Goal: Task Accomplishment & Management: Manage account settings

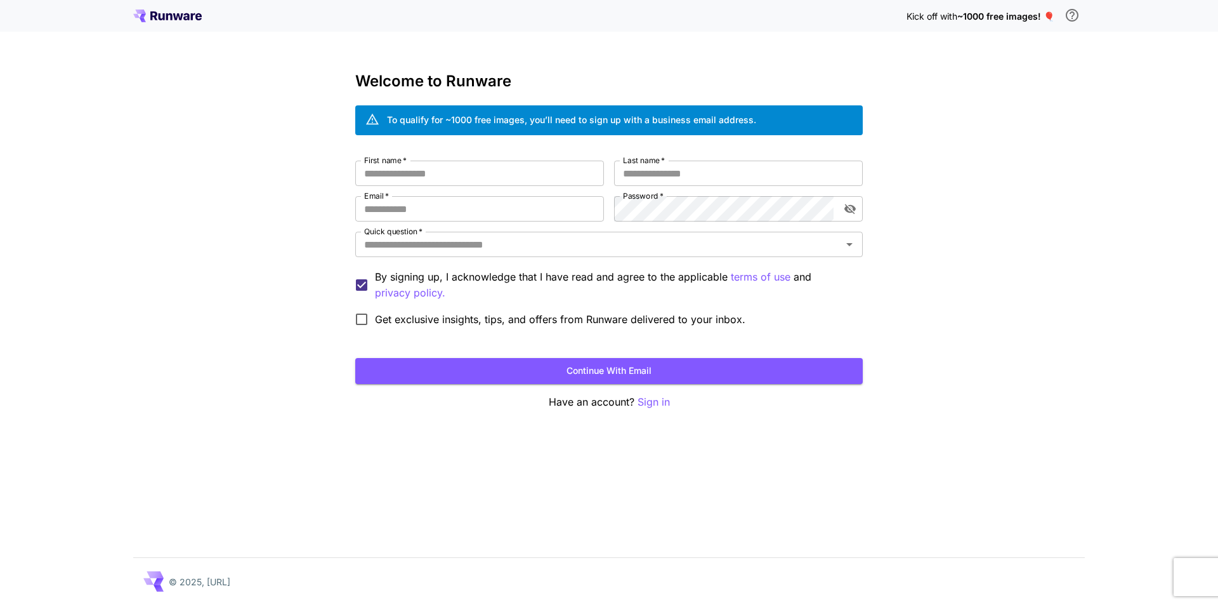
click at [446, 180] on input "First name   *" at bounding box center [479, 173] width 249 height 25
click at [437, 173] on input "First name   *" at bounding box center [479, 173] width 249 height 25
click at [674, 368] on button "Continue with email" at bounding box center [609, 371] width 508 height 26
click at [427, 173] on input "First name   *" at bounding box center [479, 173] width 249 height 25
type input "****"
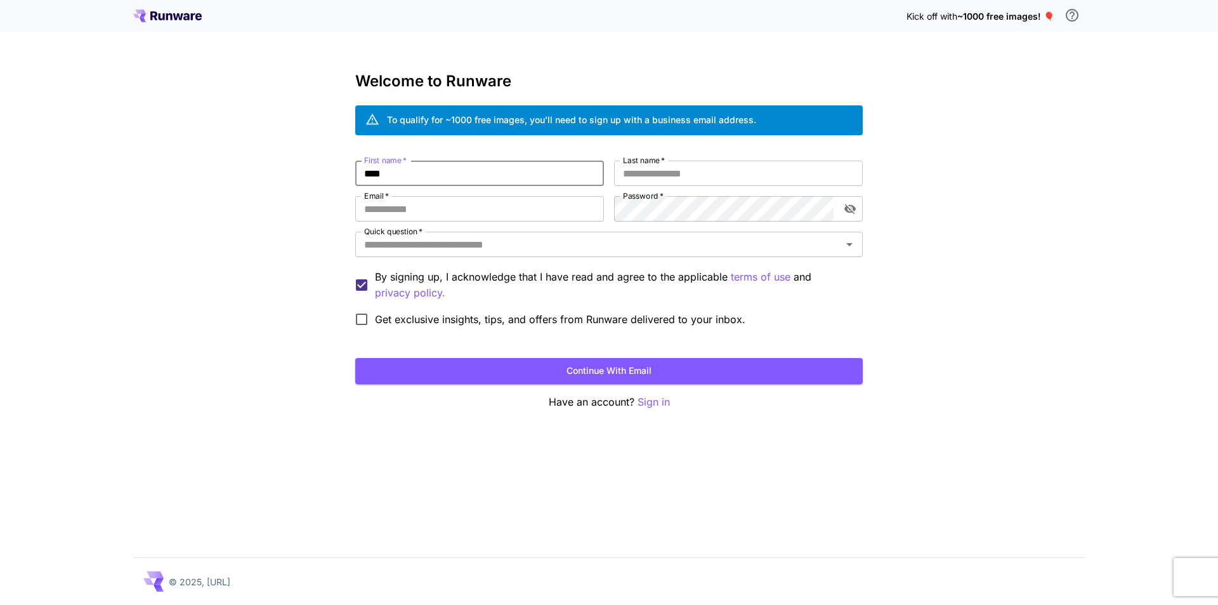
click at [427, 173] on input "****" at bounding box center [479, 173] width 249 height 25
type input "****"
click at [780, 171] on input "Last name   *" at bounding box center [738, 173] width 249 height 25
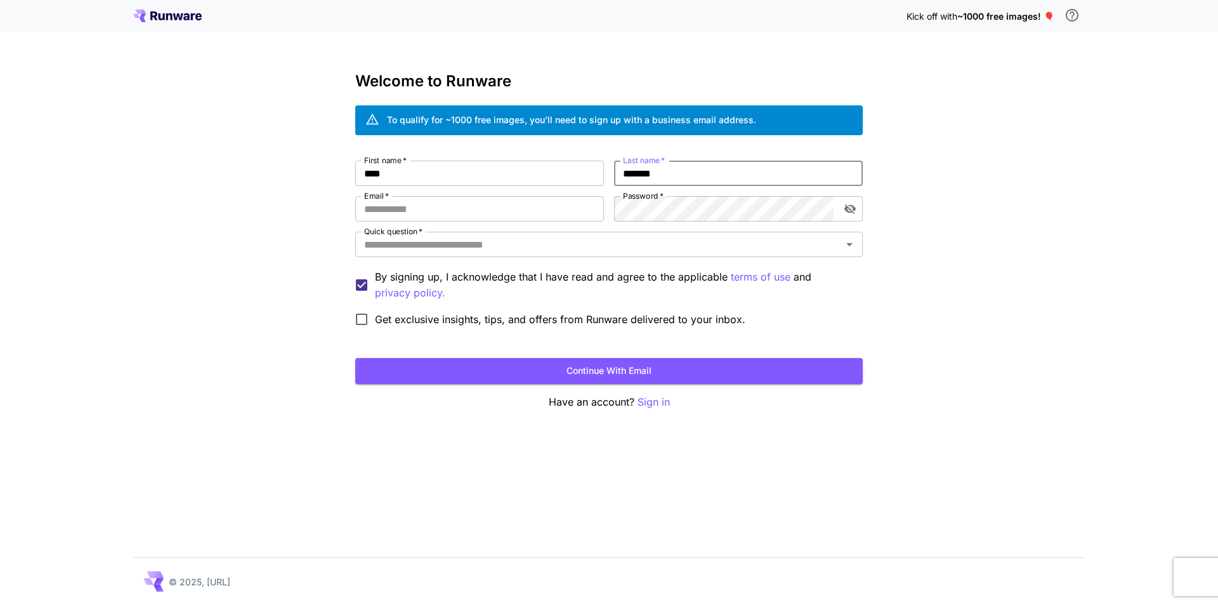
type input "*******"
click at [537, 220] on input "Email   *" at bounding box center [479, 208] width 249 height 25
type input "**********"
click at [455, 241] on input "Quick question   *" at bounding box center [598, 244] width 479 height 18
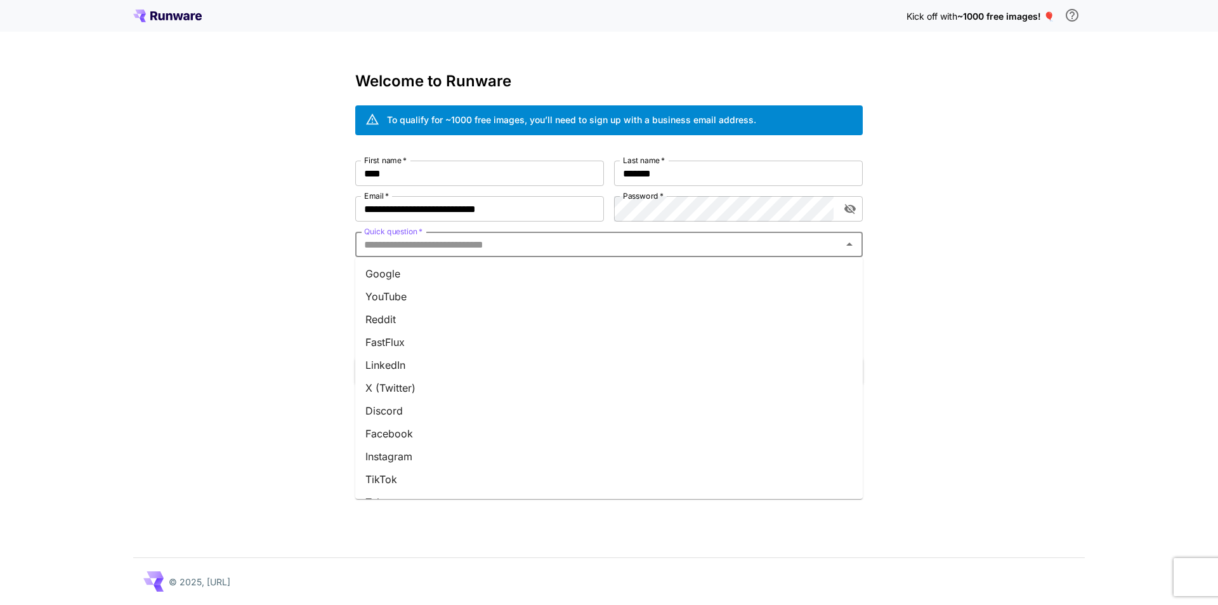
click at [423, 273] on li "Google" at bounding box center [609, 273] width 508 height 23
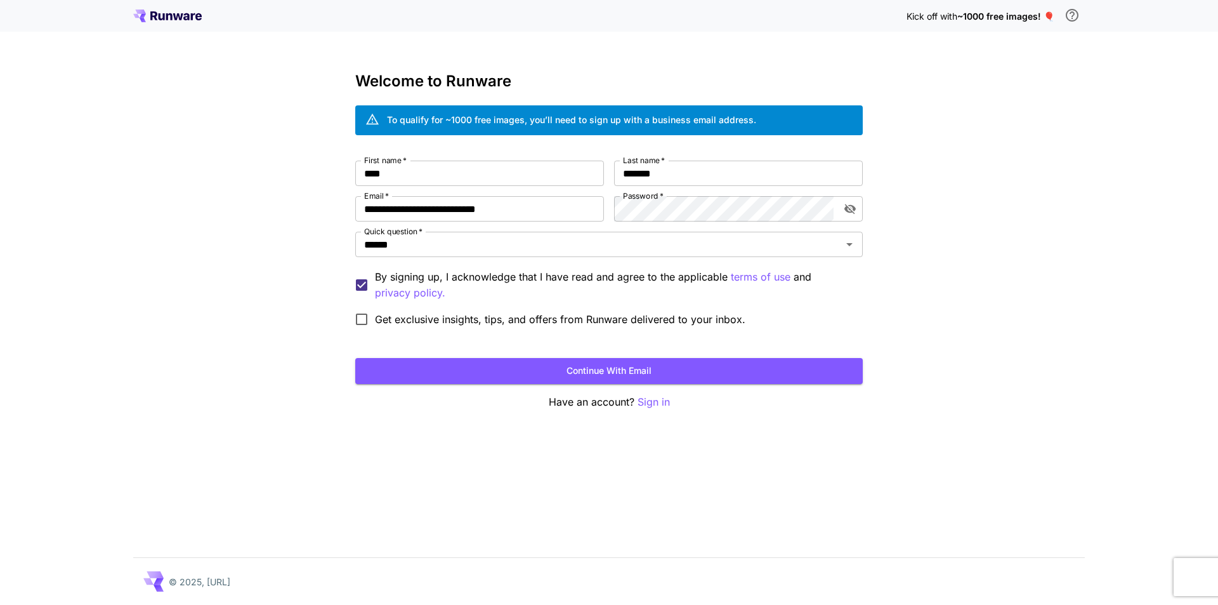
click at [393, 324] on span "Get exclusive insights, tips, and offers from Runware delivered to your inbox." at bounding box center [560, 318] width 370 height 15
click at [705, 370] on button "Continue with email" at bounding box center [609, 371] width 508 height 26
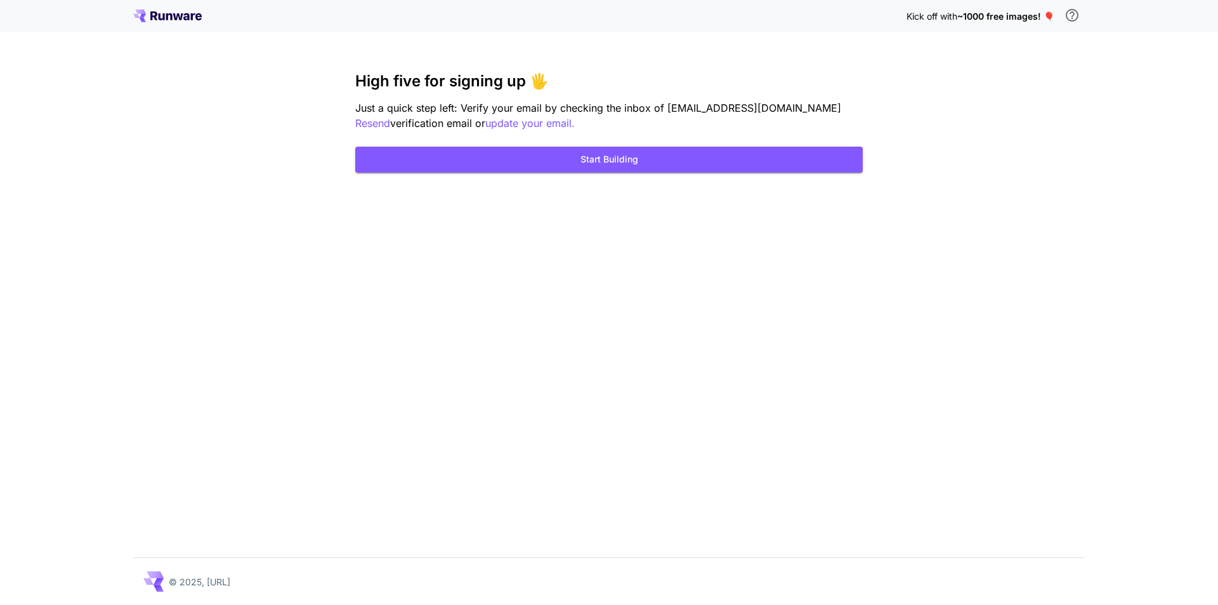
click at [665, 164] on button "Start Building" at bounding box center [609, 160] width 508 height 26
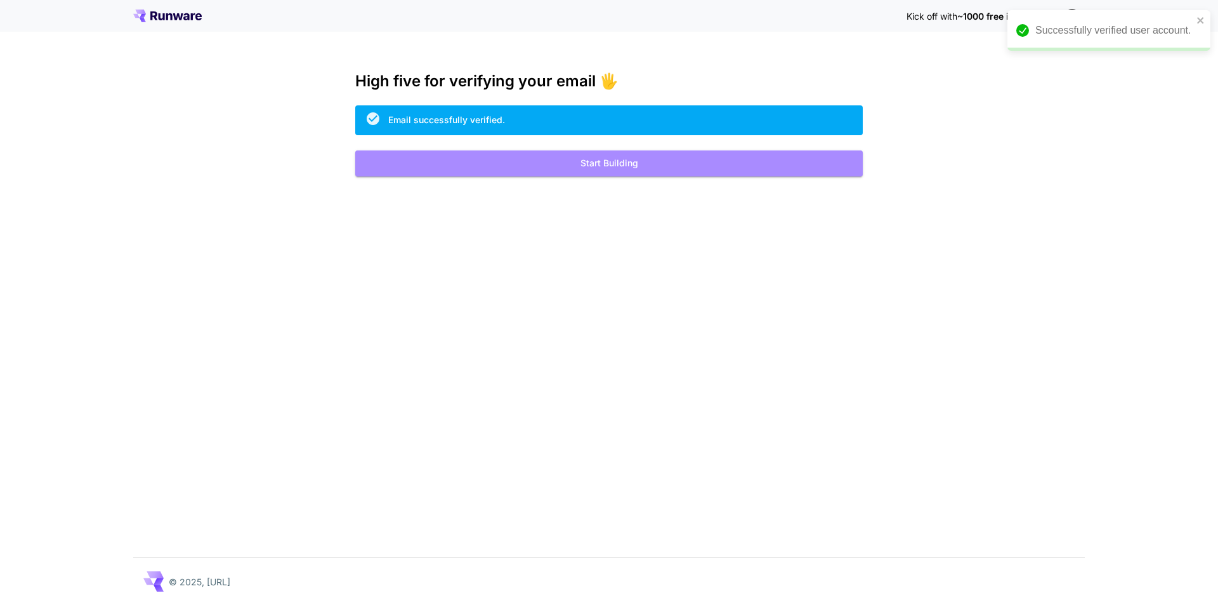
click at [621, 167] on button "Start Building" at bounding box center [609, 163] width 508 height 26
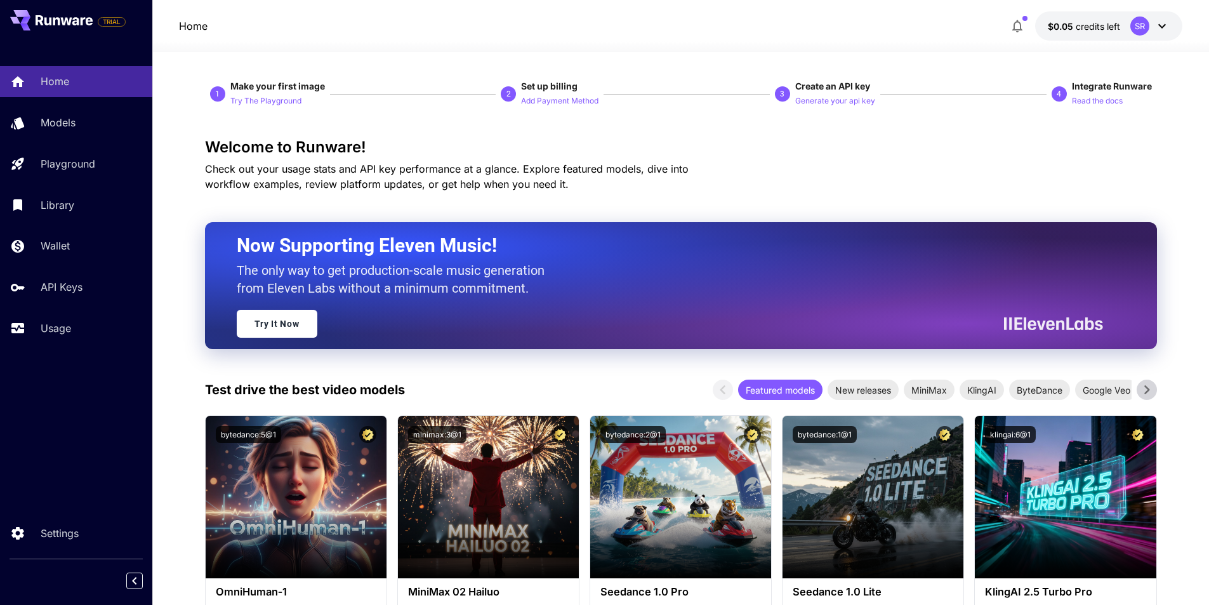
click at [1165, 23] on icon at bounding box center [1161, 25] width 15 height 15
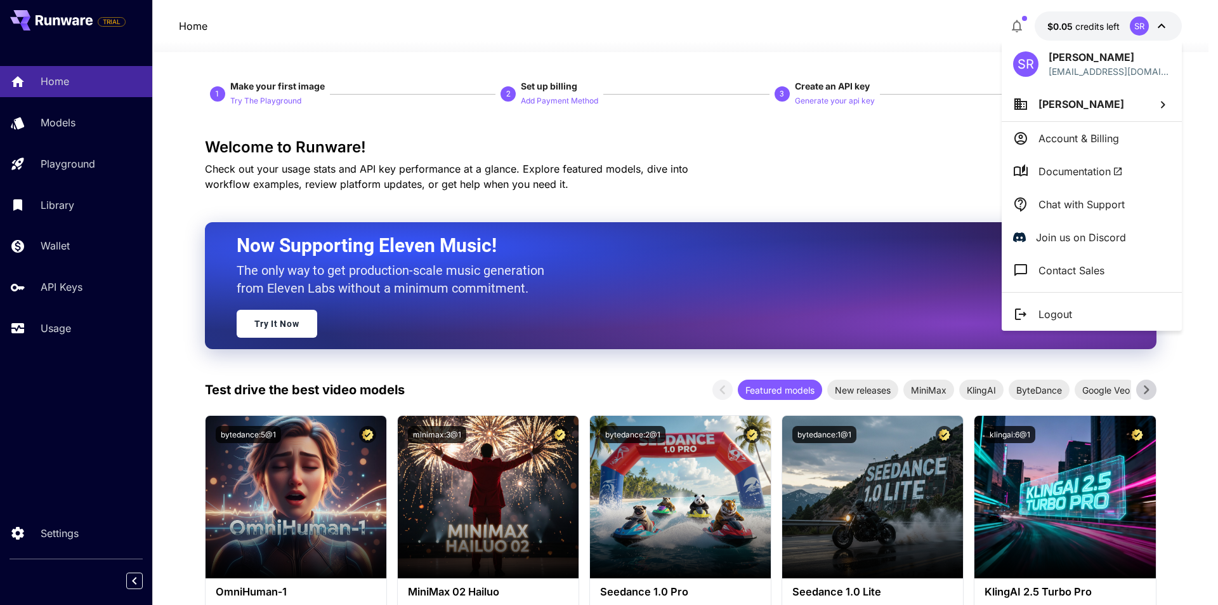
click at [909, 159] on div at bounding box center [609, 302] width 1218 height 605
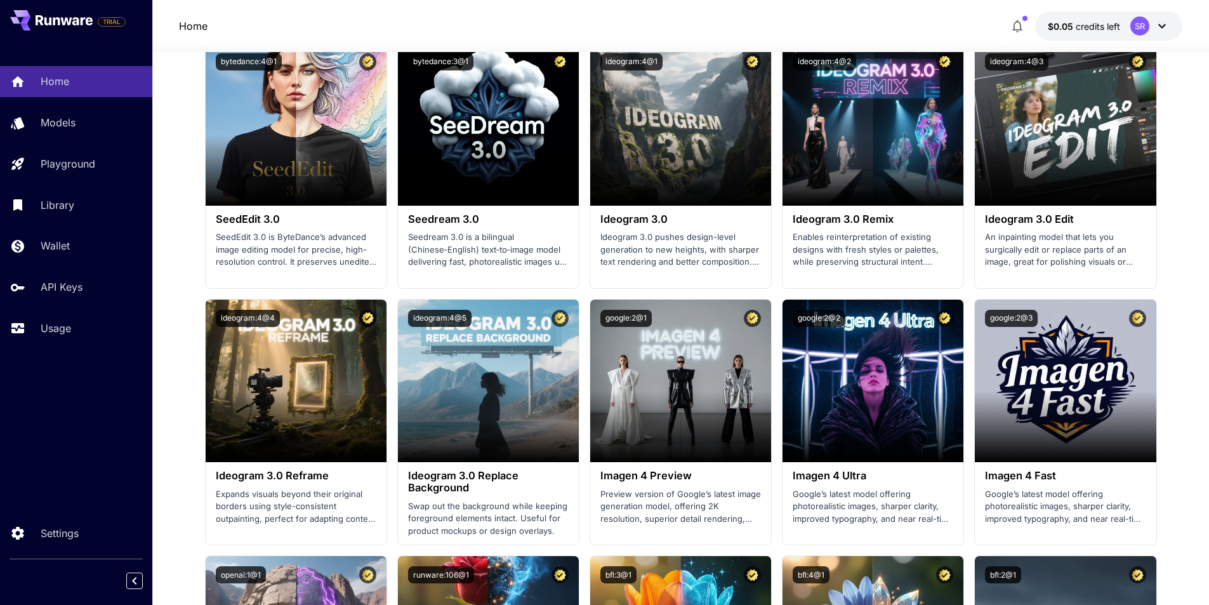
scroll to position [1586, 0]
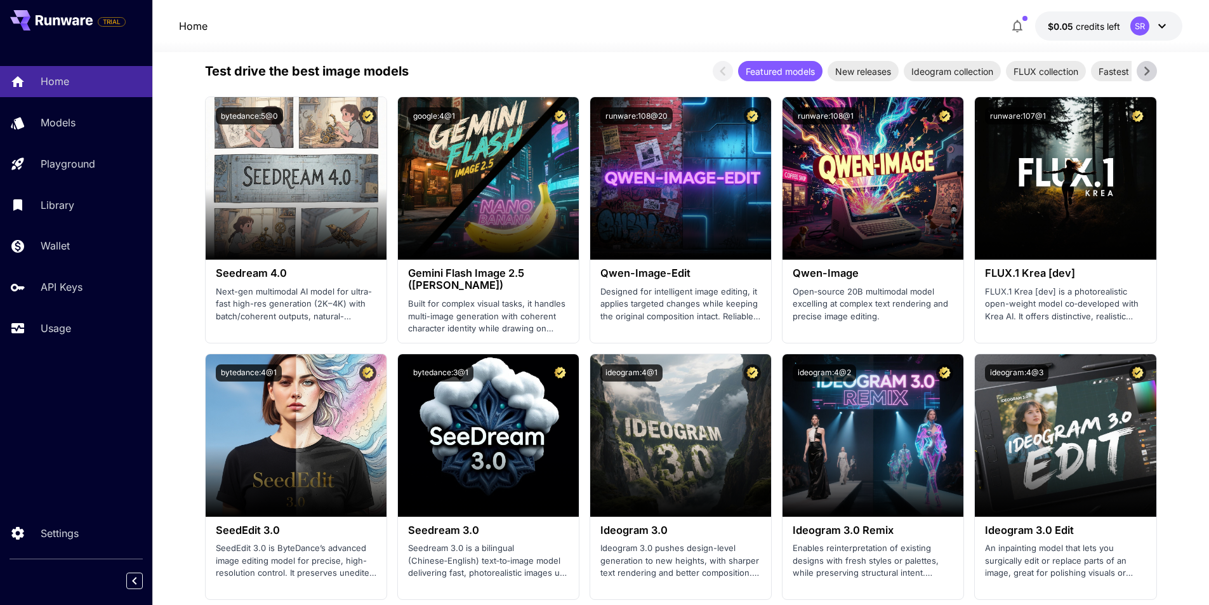
click at [287, 169] on div "Launch in Playground" at bounding box center [295, 179] width 124 height 20
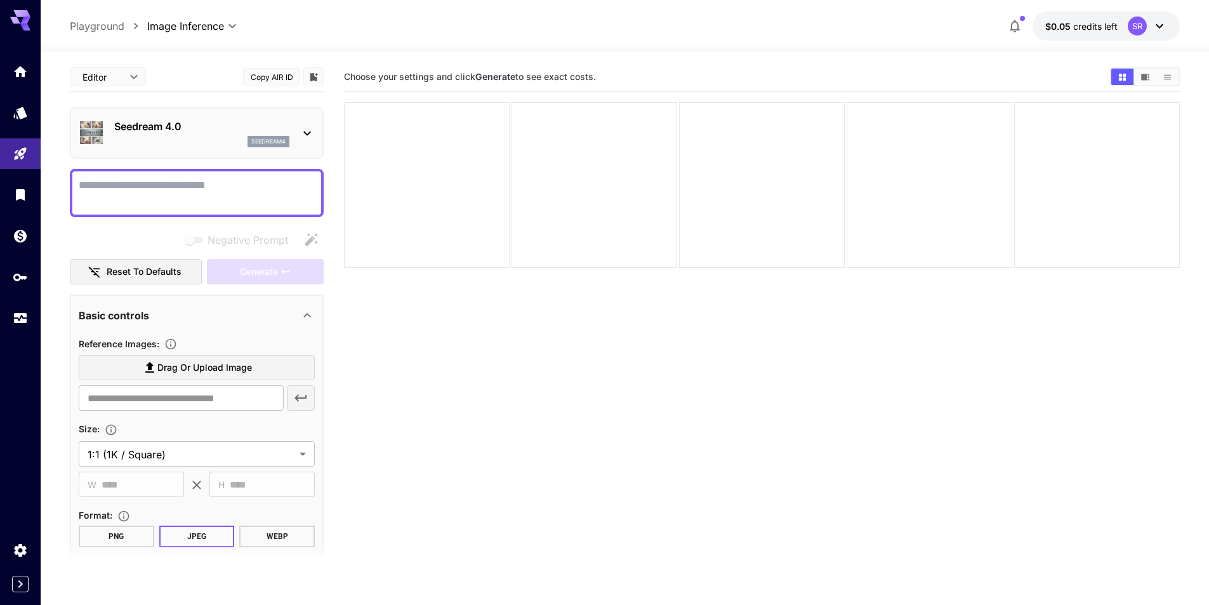
click at [299, 134] on icon at bounding box center [306, 133] width 15 height 15
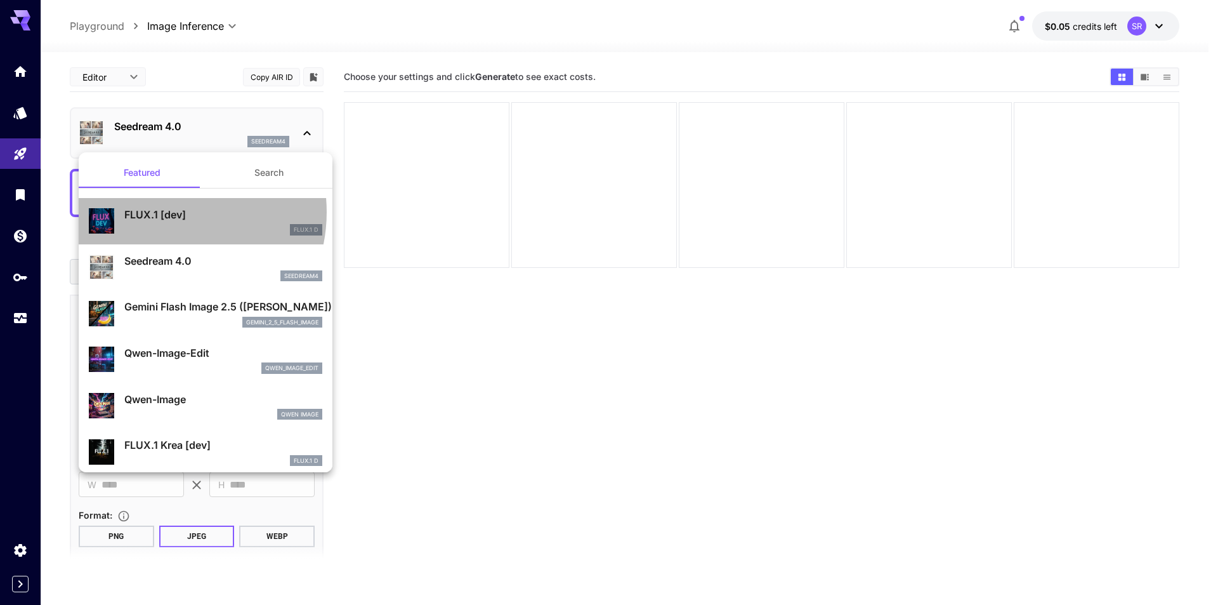
click at [163, 212] on p "FLUX.1 [dev]" at bounding box center [223, 214] width 198 height 15
type input "**********"
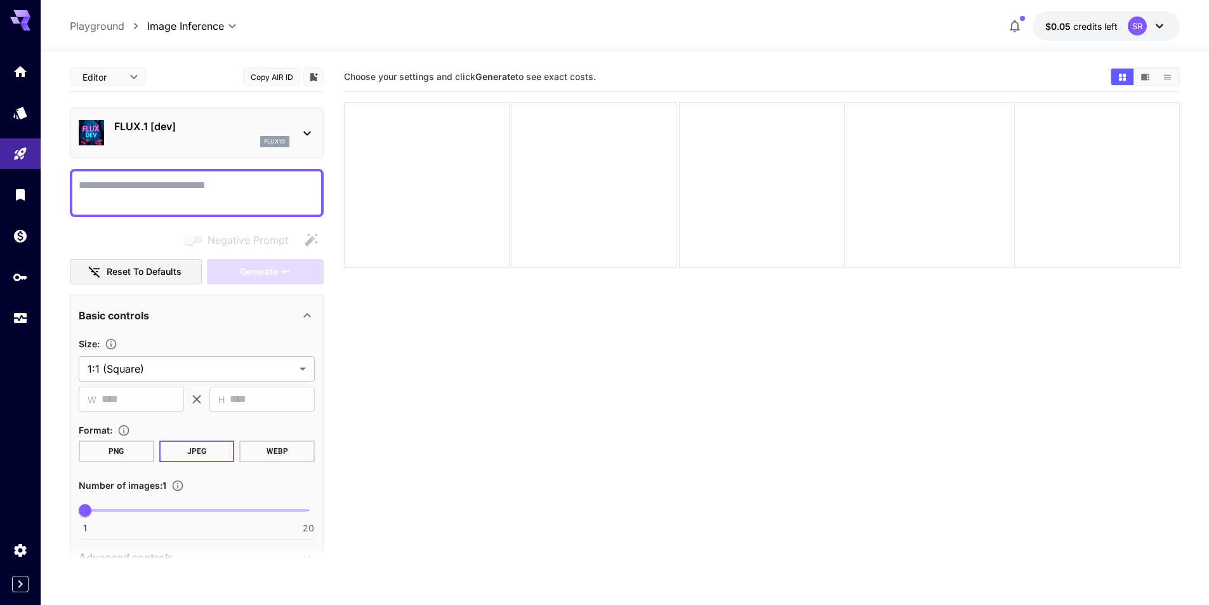
click at [16, 282] on link at bounding box center [20, 276] width 41 height 31
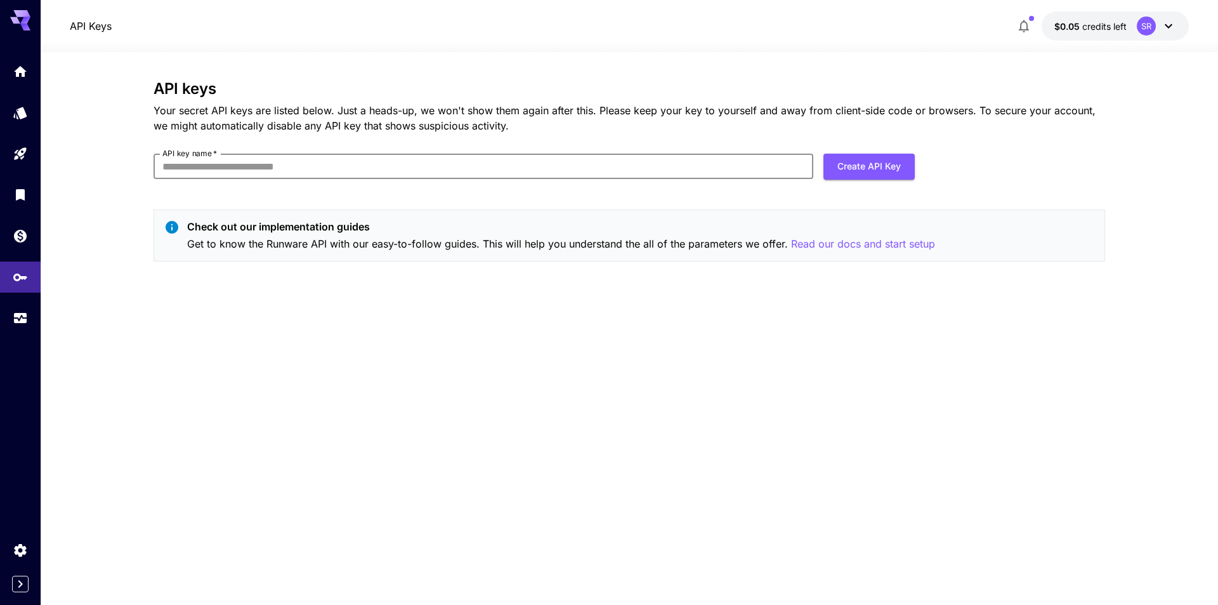
click at [206, 171] on input "API key name   *" at bounding box center [484, 166] width 660 height 25
click at [350, 161] on input "API key name   *" at bounding box center [484, 166] width 660 height 25
type input "****"
click at [871, 168] on button "Create API Key" at bounding box center [868, 167] width 91 height 26
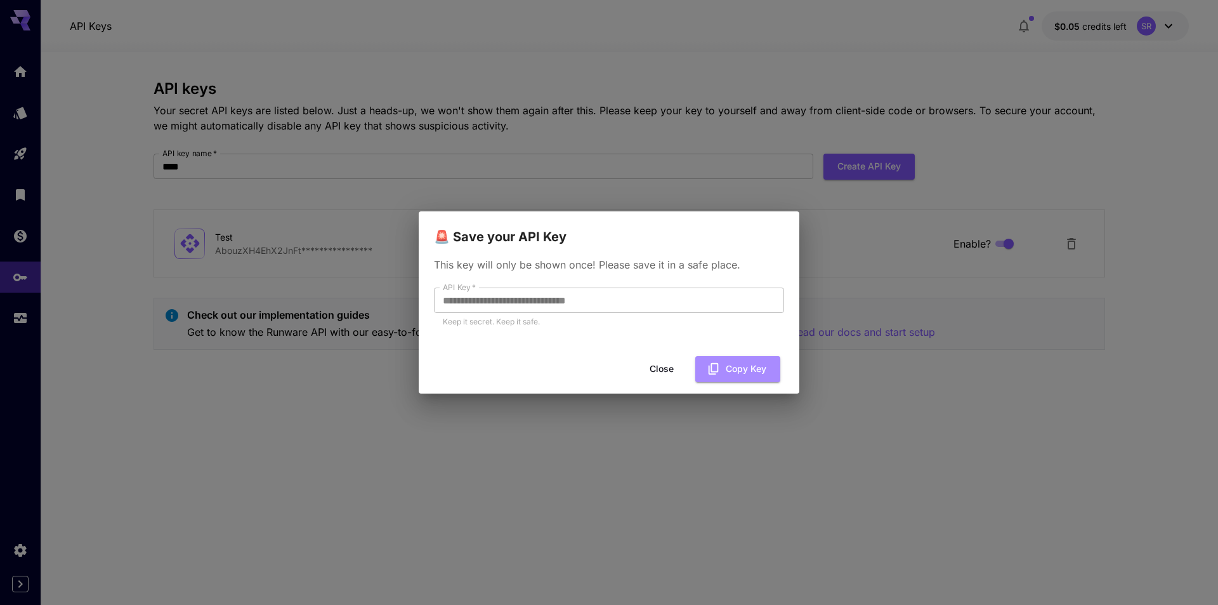
click at [740, 370] on button "Copy Key" at bounding box center [737, 369] width 85 height 26
click at [662, 371] on button "Close" at bounding box center [661, 369] width 57 height 26
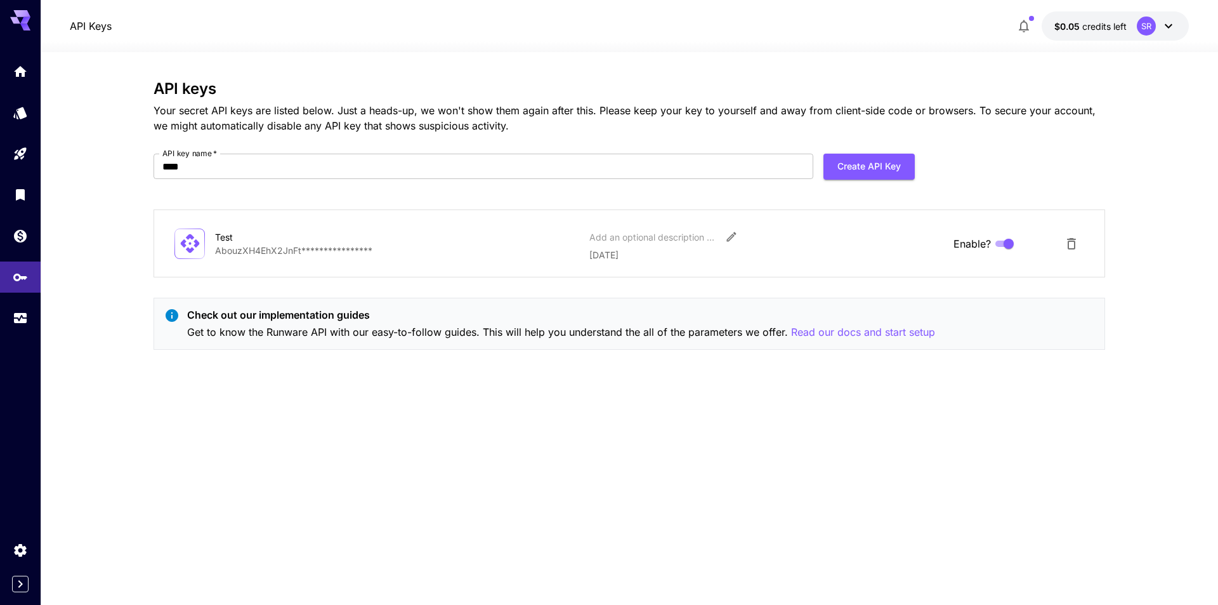
click at [502, 429] on div "**********" at bounding box center [630, 328] width 952 height 497
click at [11, 236] on link at bounding box center [20, 235] width 41 height 31
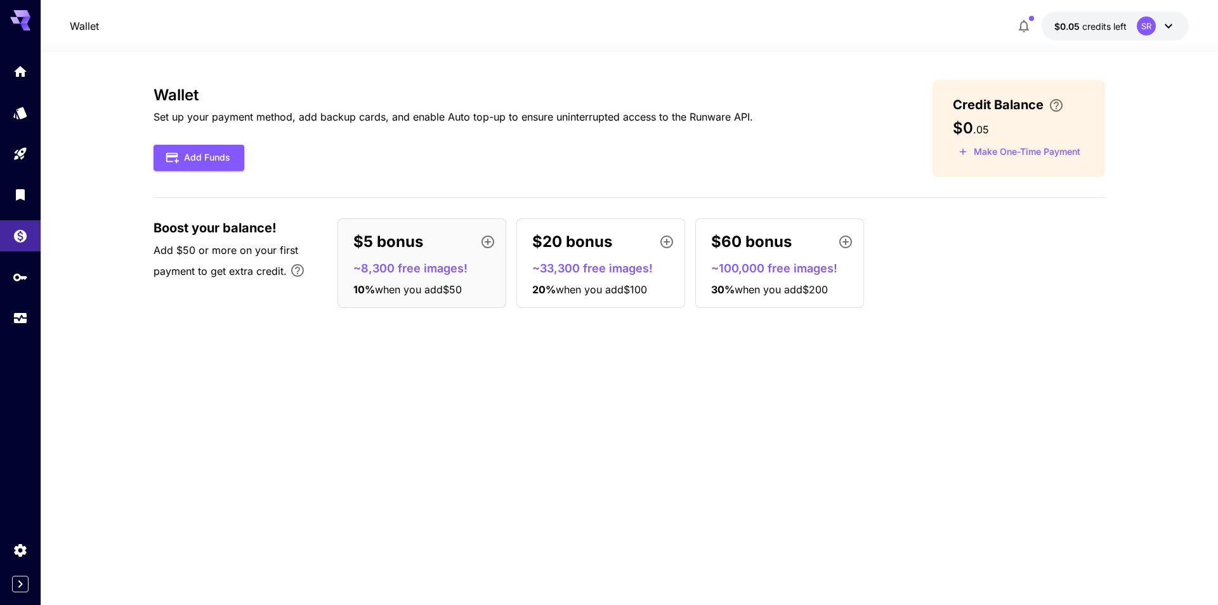
click at [5, 112] on link at bounding box center [20, 112] width 41 height 31
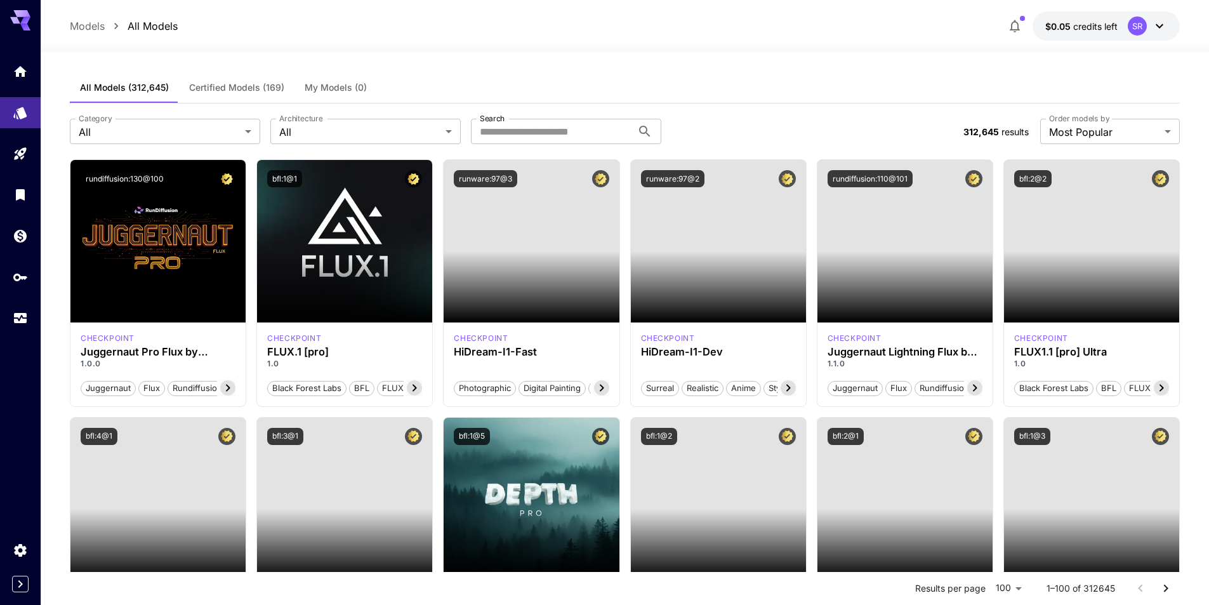
click at [256, 88] on span "Certified Models (169)" at bounding box center [236, 87] width 95 height 11
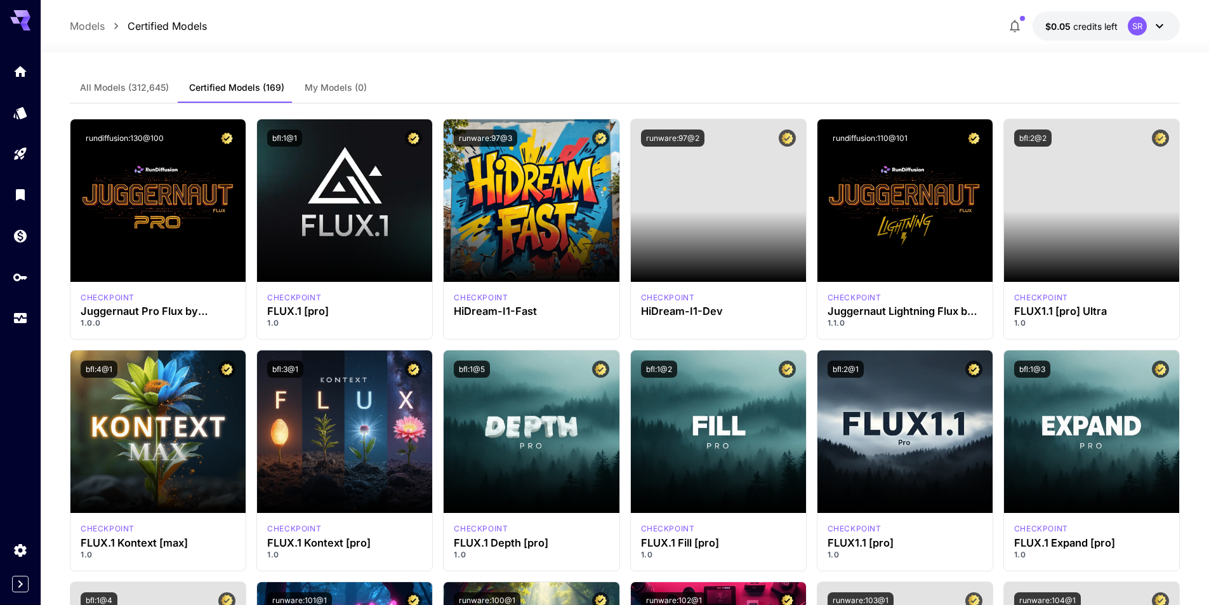
click at [351, 199] on span "Launch in Playground" at bounding box center [337, 200] width 95 height 11
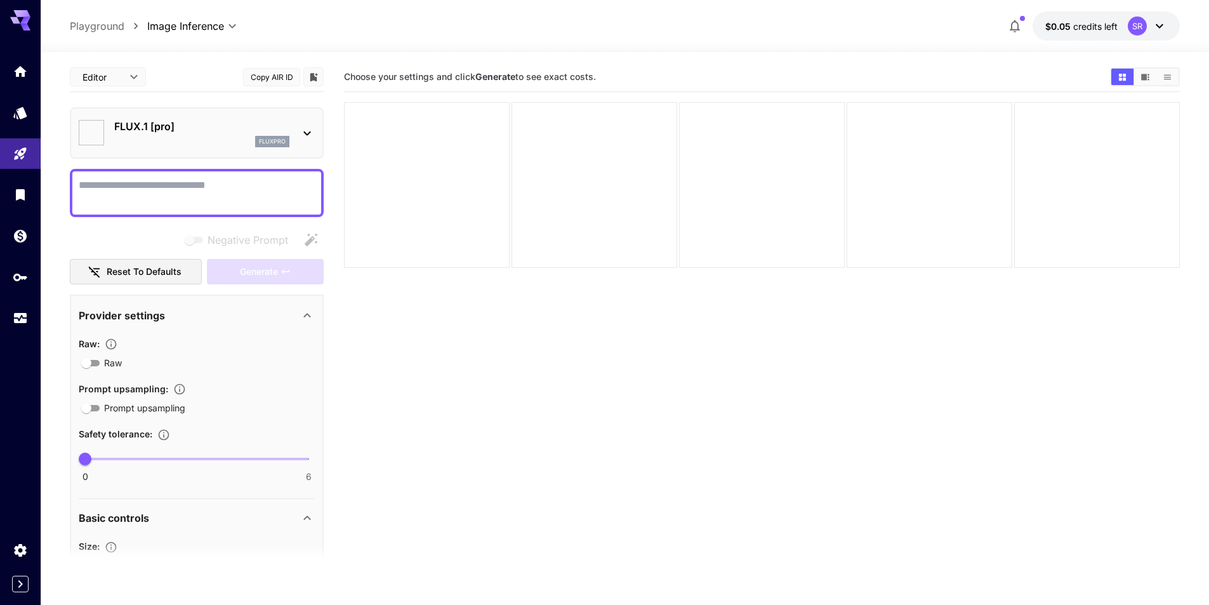
type input "**"
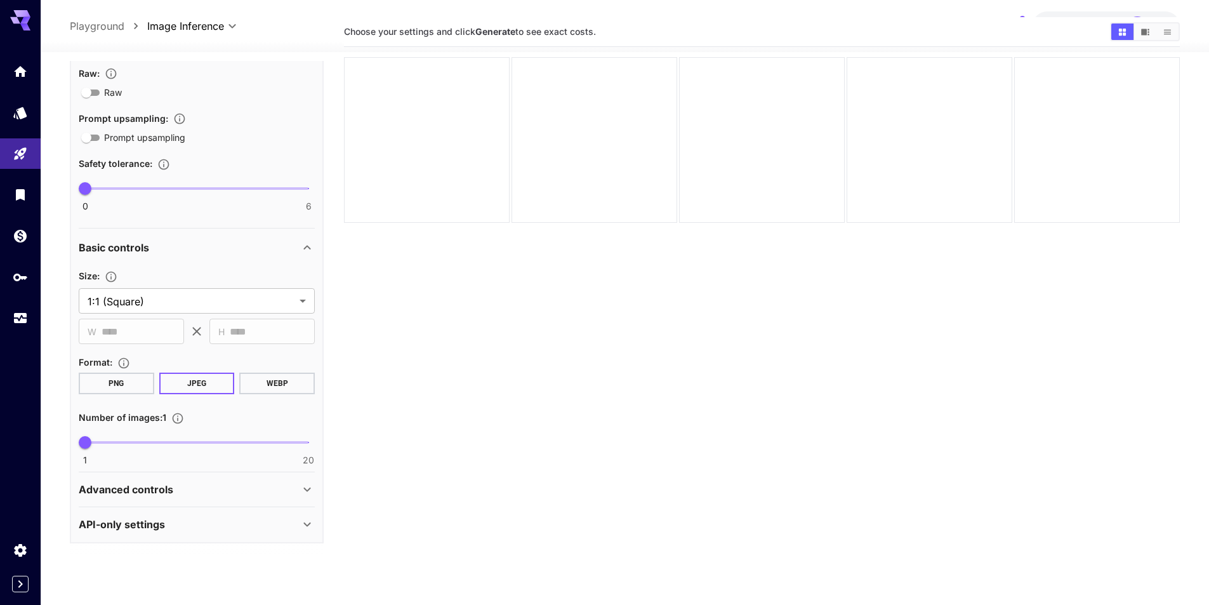
scroll to position [100, 0]
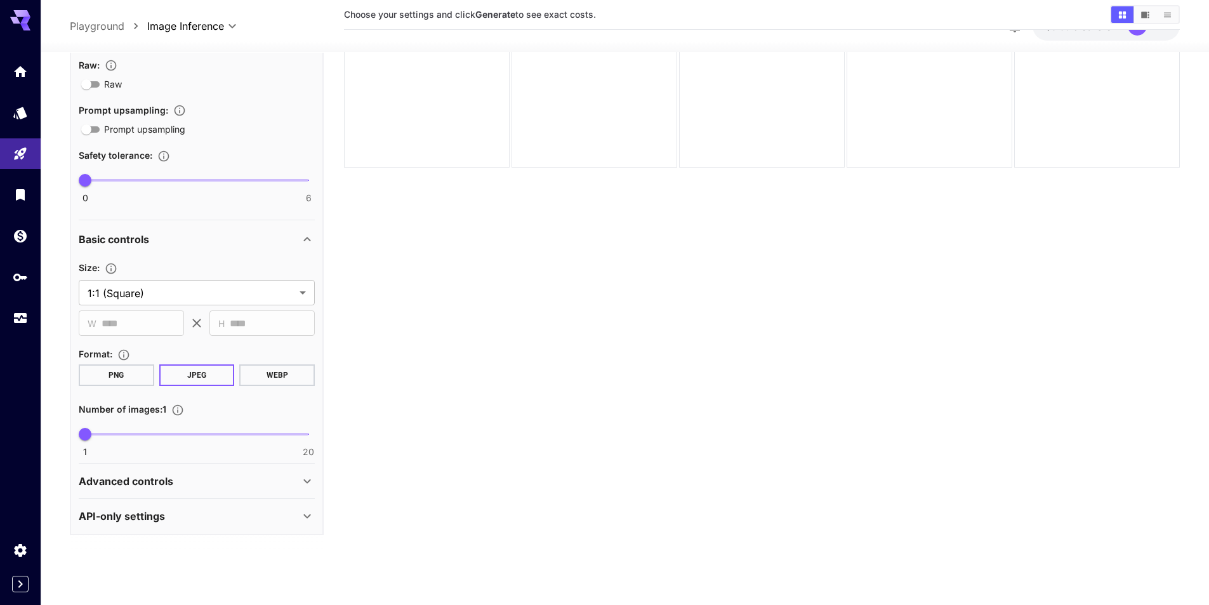
click at [246, 517] on div "API-only settings" at bounding box center [189, 515] width 221 height 15
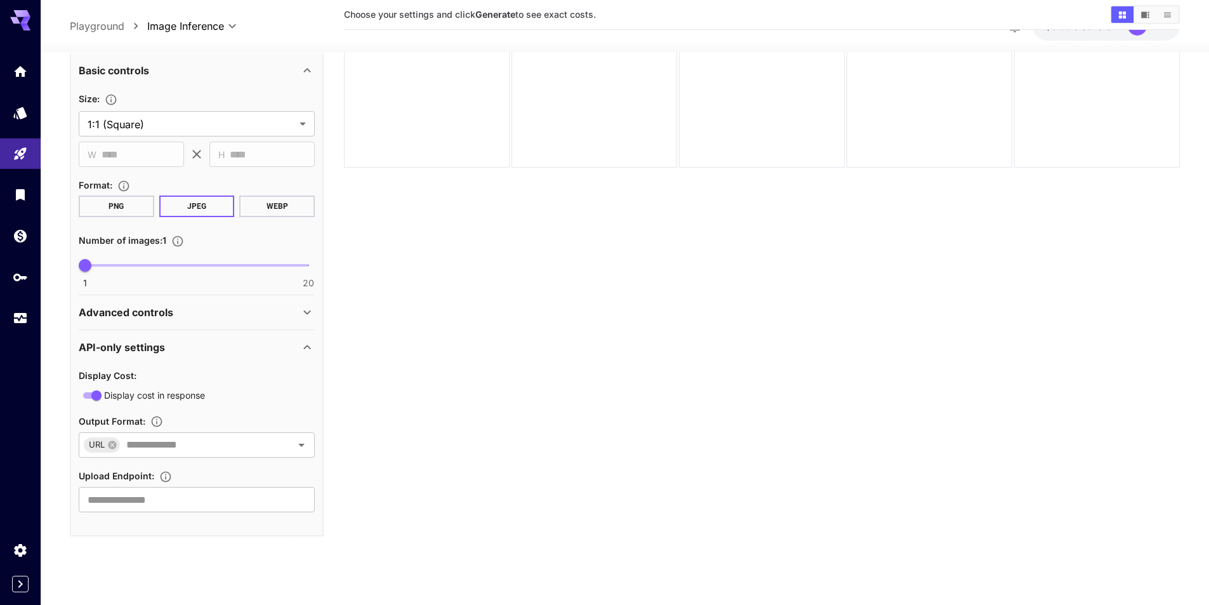
scroll to position [438, 0]
click at [300, 445] on icon "Open" at bounding box center [301, 443] width 15 height 15
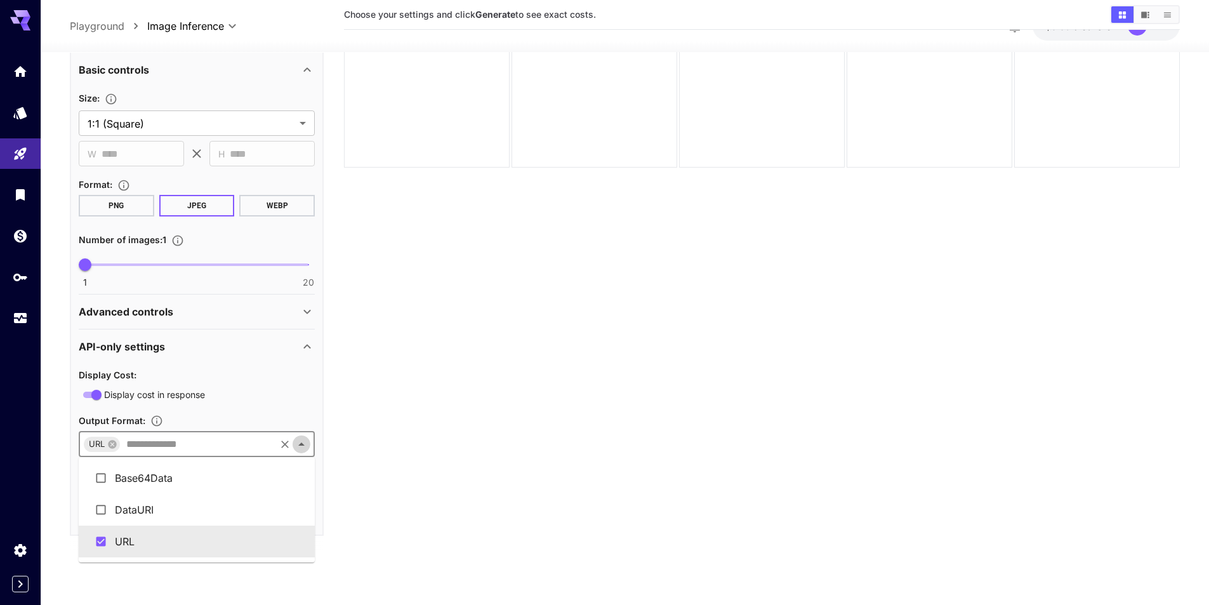
click at [302, 444] on icon "Close" at bounding box center [301, 443] width 6 height 3
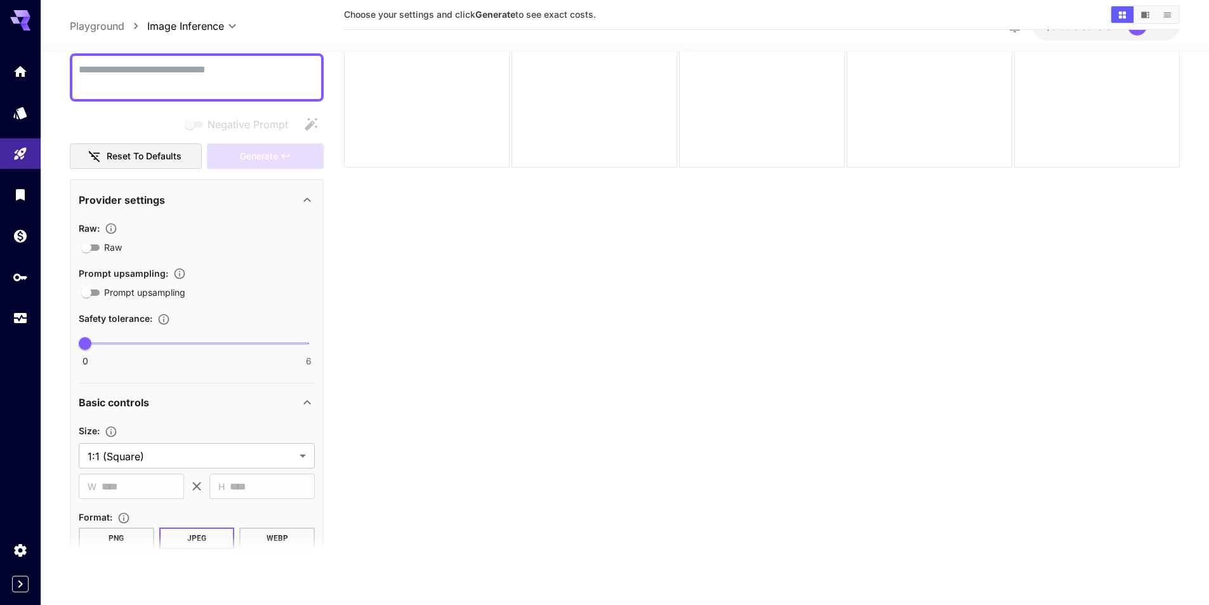
scroll to position [0, 0]
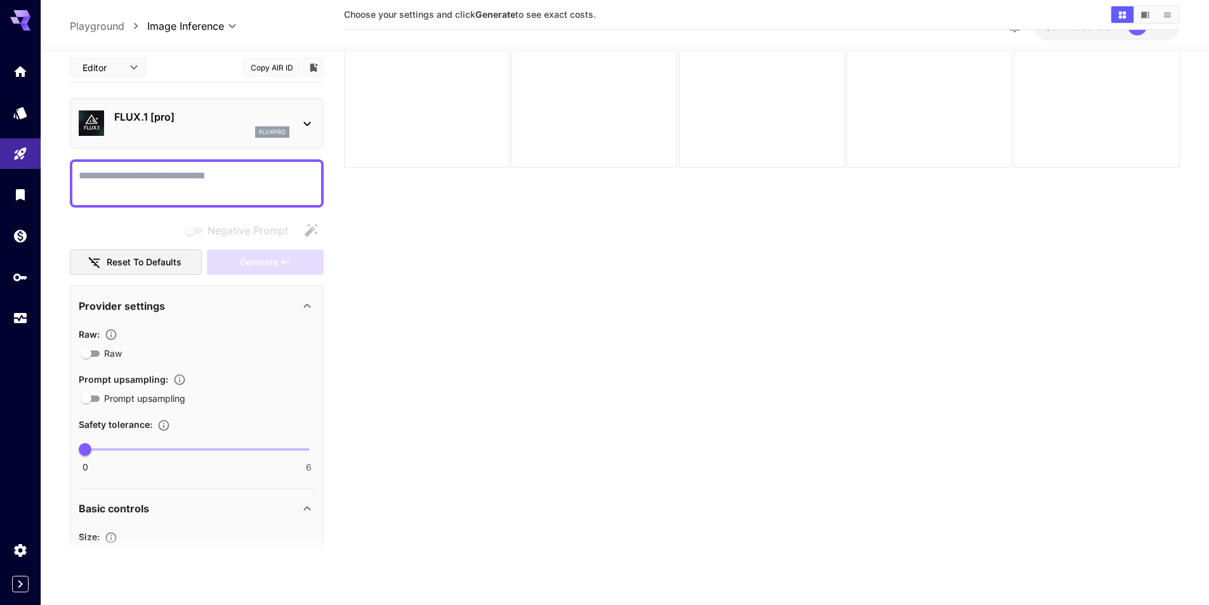
click at [12, 74] on link at bounding box center [20, 71] width 41 height 31
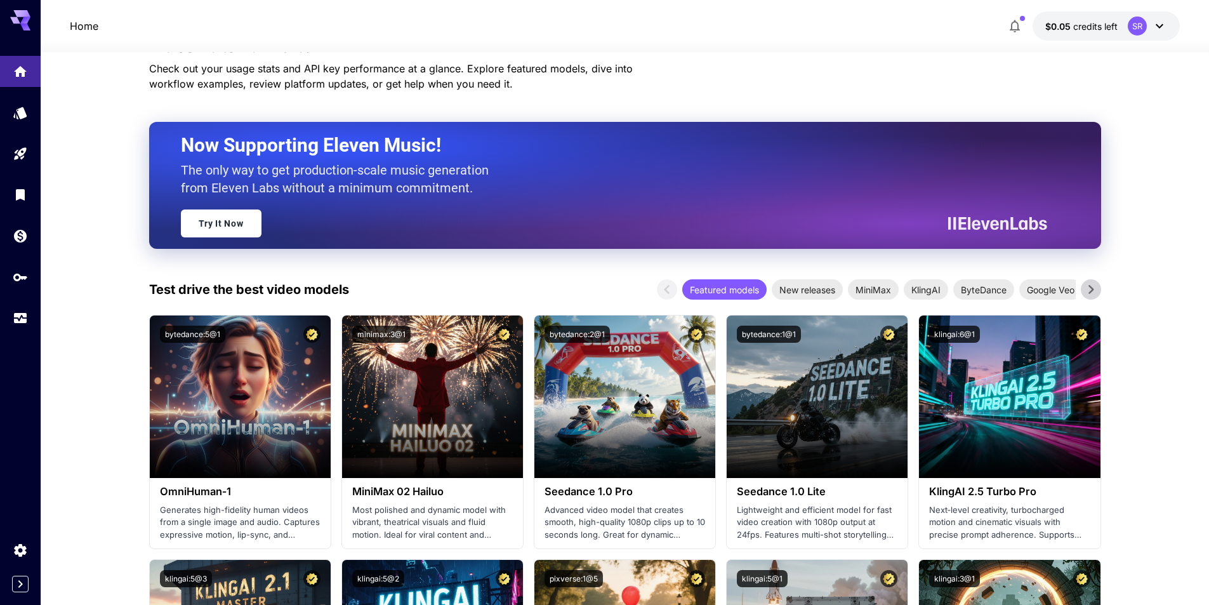
click at [19, 245] on link at bounding box center [20, 235] width 41 height 31
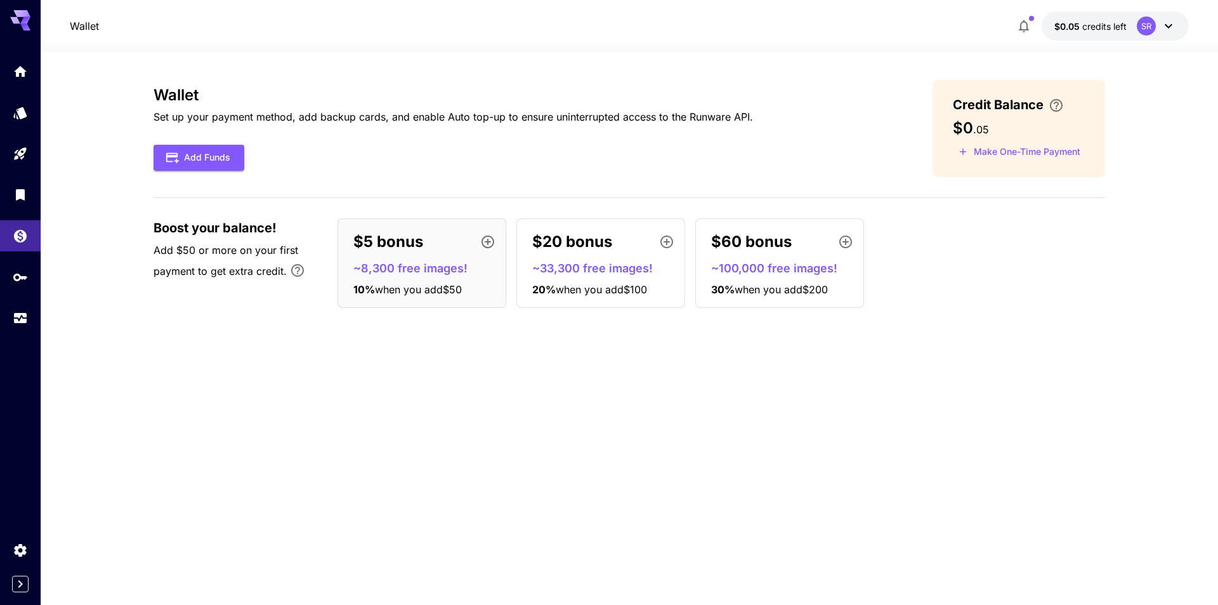
click at [19, 285] on link at bounding box center [20, 276] width 41 height 31
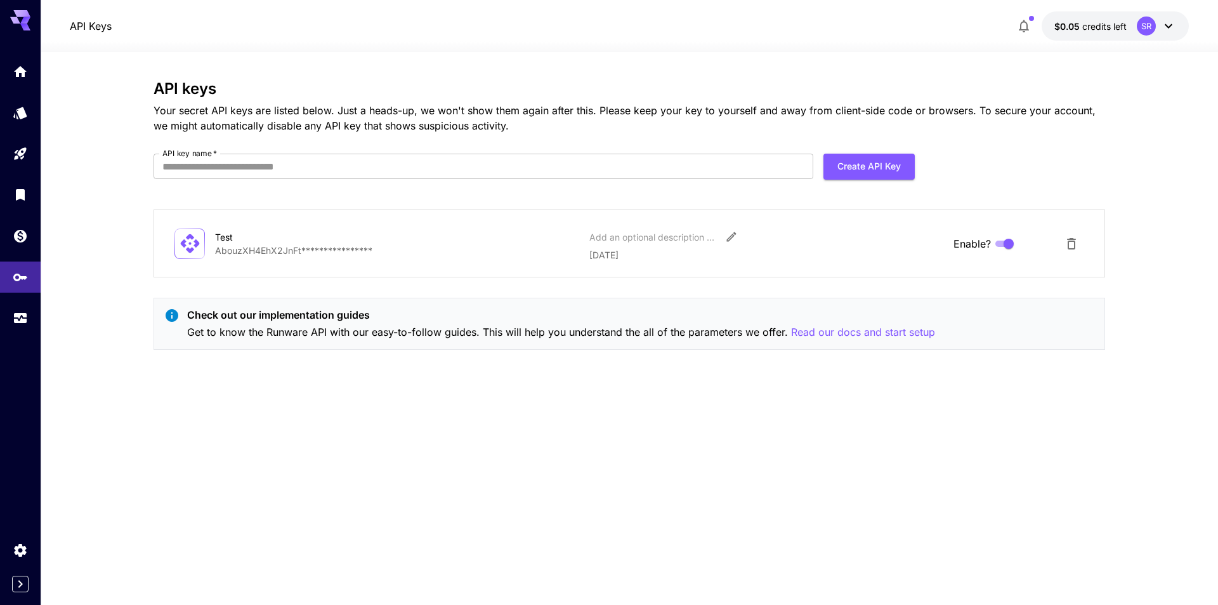
click at [24, 317] on icon "Usage" at bounding box center [20, 320] width 13 height 6
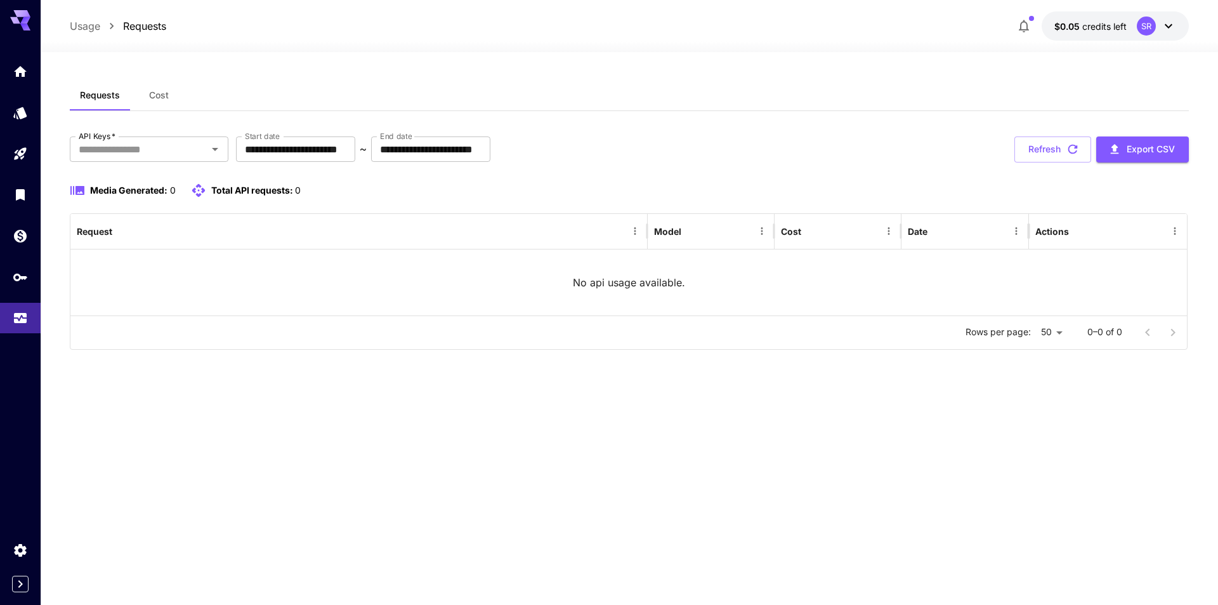
click at [136, 92] on button "Cost" at bounding box center [158, 95] width 57 height 30
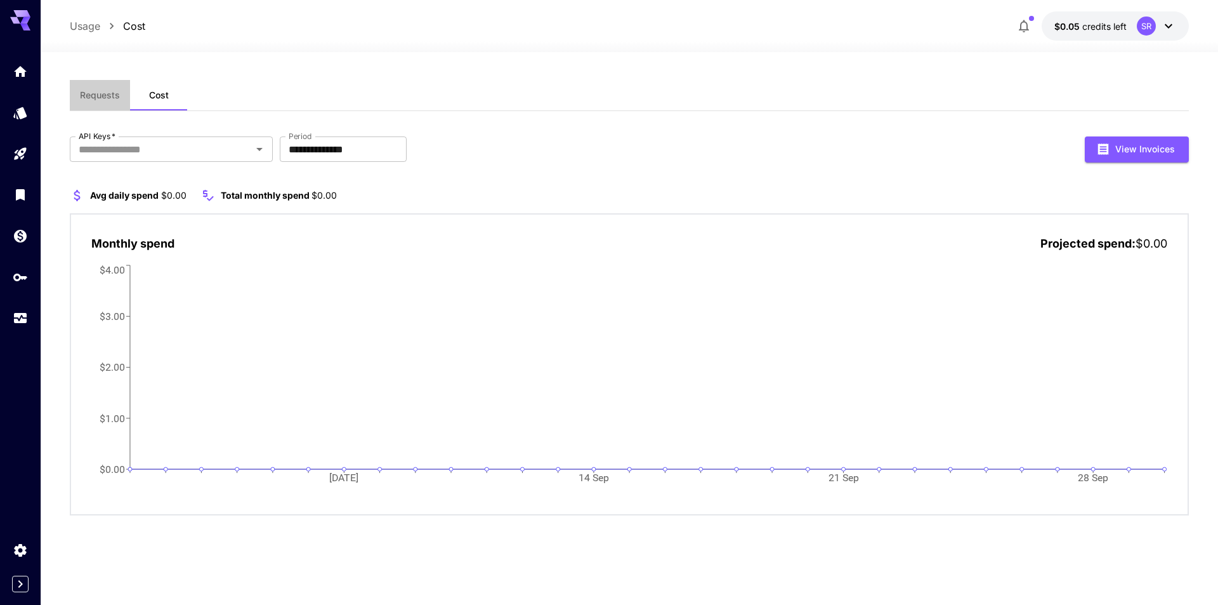
click at [112, 91] on span "Requests" at bounding box center [100, 94] width 40 height 11
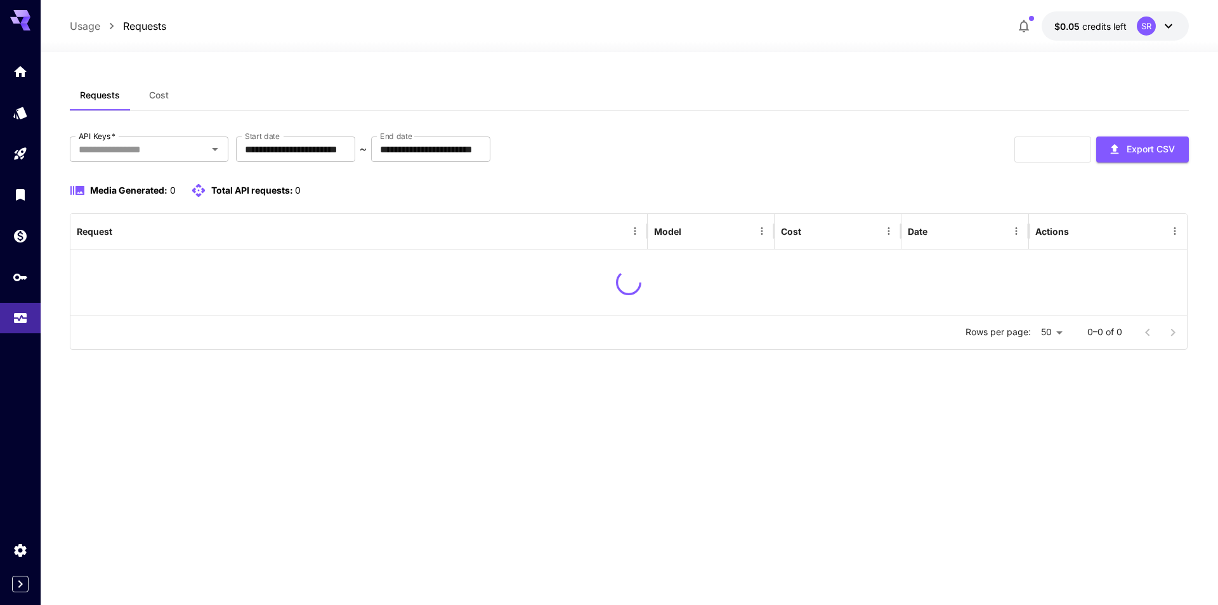
click at [21, 72] on icon "Home" at bounding box center [20, 71] width 15 height 15
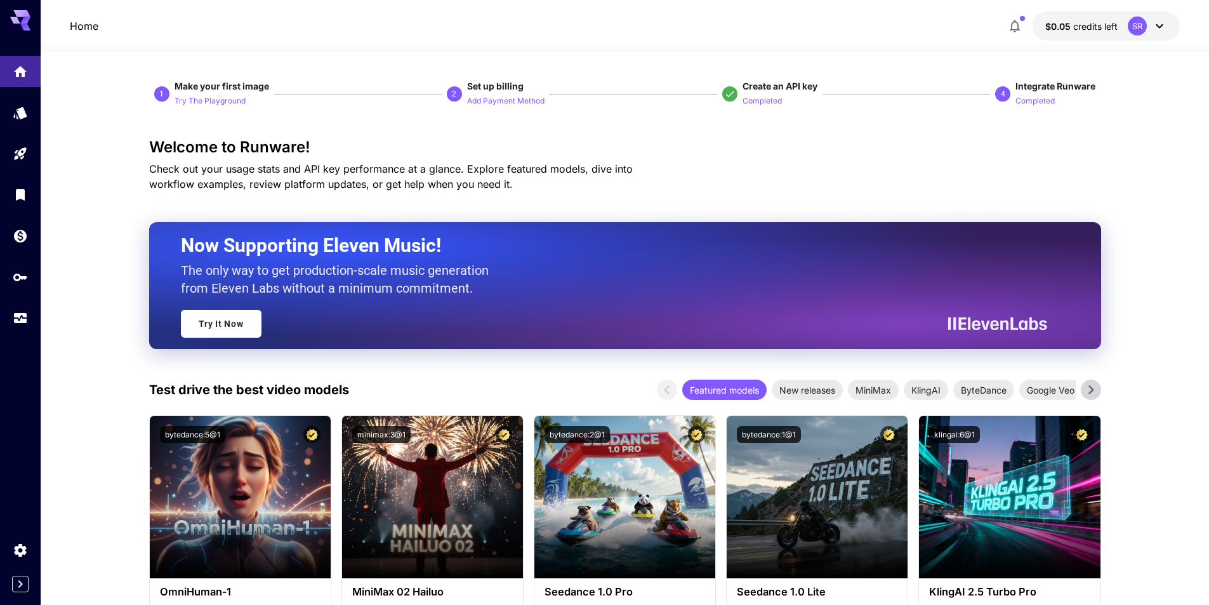
click at [23, 20] on icon at bounding box center [25, 20] width 10 height 7
